Goal: Transaction & Acquisition: Obtain resource

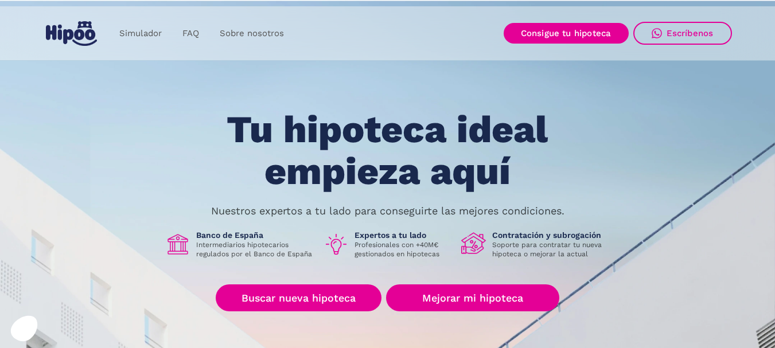
scroll to position [57, 0]
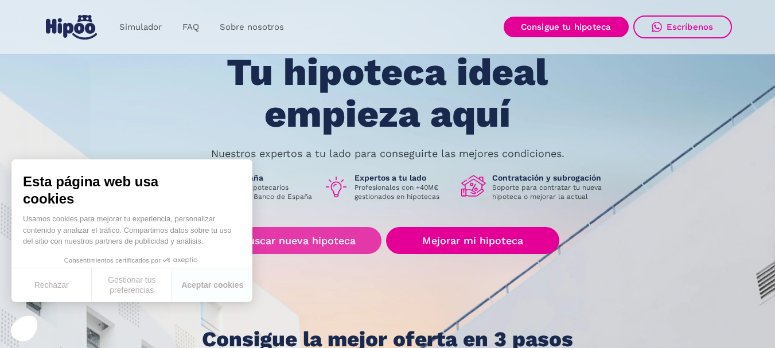
click at [302, 245] on link "Buscar nueva hipoteca" at bounding box center [299, 240] width 166 height 27
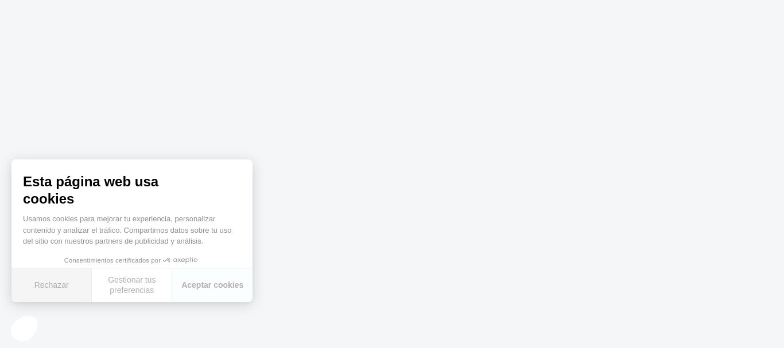
click at [45, 289] on button "Rechazar" at bounding box center [51, 286] width 80 height 34
